Goal: Check status: Check status

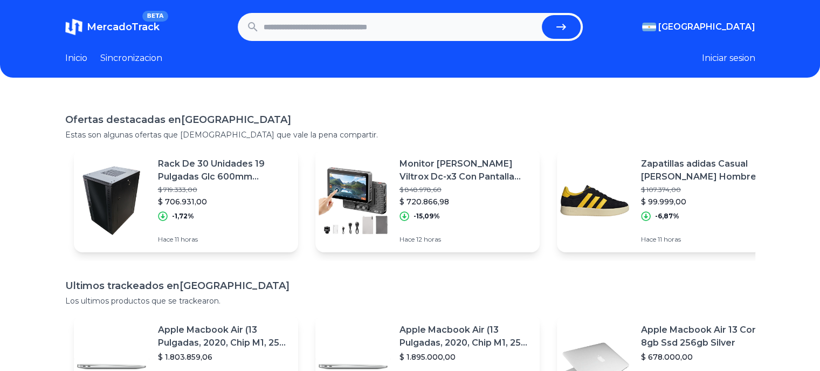
click at [321, 26] on input "text" at bounding box center [401, 27] width 274 height 24
paste input "**********"
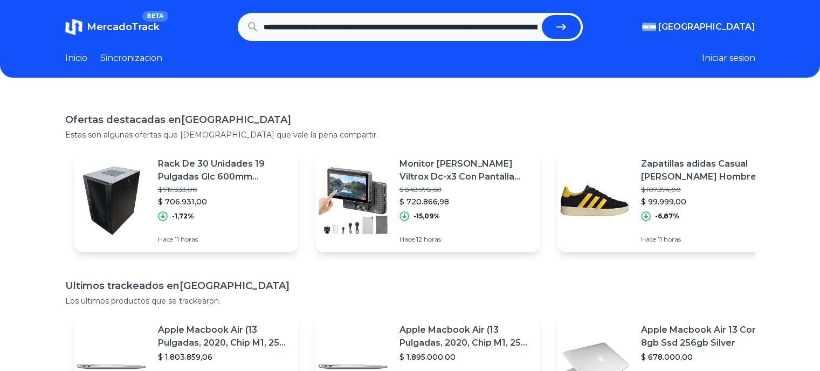
scroll to position [0, 751]
click at [556, 28] on button "submit" at bounding box center [561, 27] width 39 height 24
type input "**********"
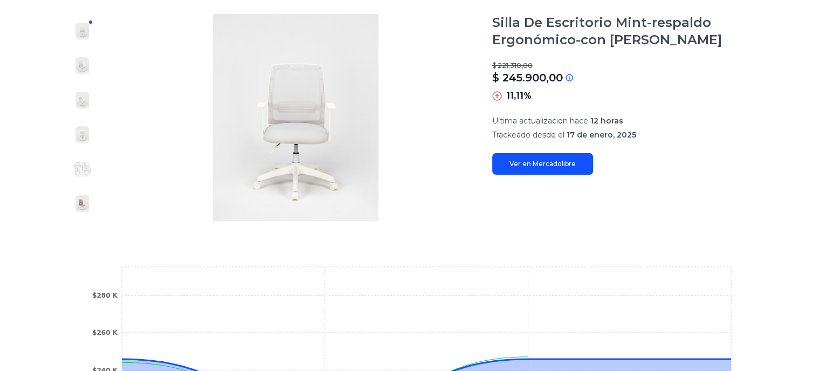
scroll to position [20, 0]
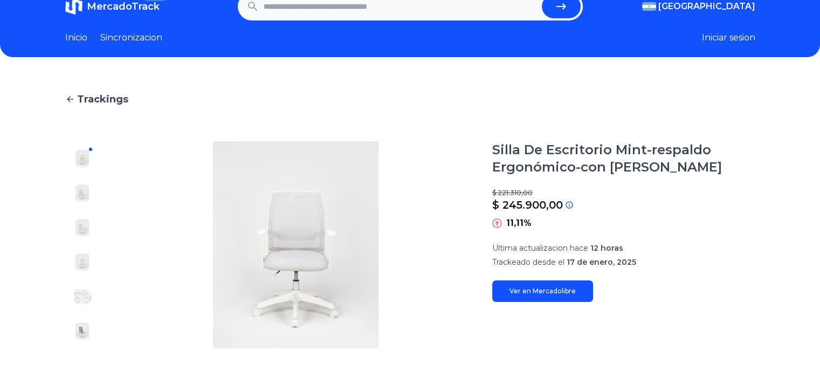
click at [81, 187] on img at bounding box center [82, 192] width 17 height 17
click at [86, 219] on img at bounding box center [82, 227] width 17 height 17
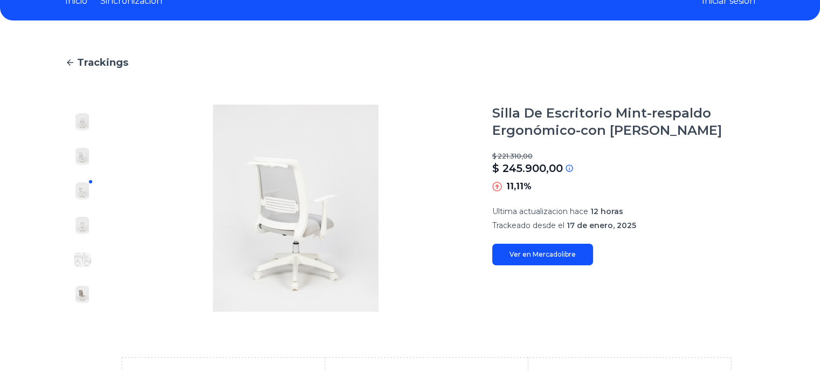
scroll to position [74, 0]
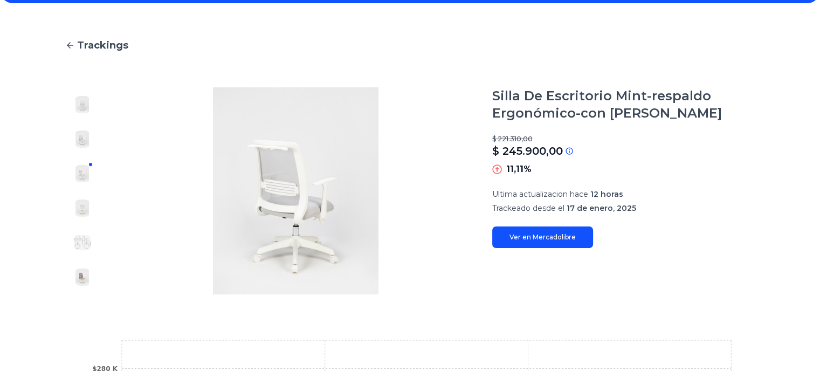
click at [563, 238] on link "Ver en Mercadolibre" at bounding box center [543, 238] width 101 height 22
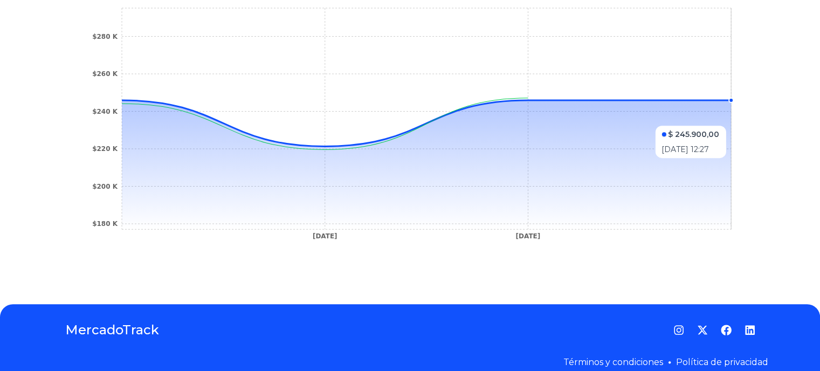
scroll to position [422, 0]
